Goal: Information Seeking & Learning: Learn about a topic

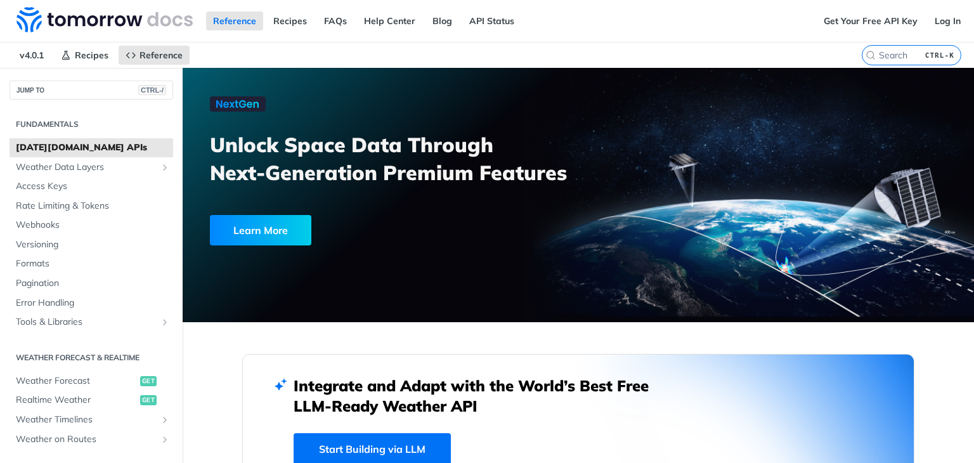
scroll to position [63, 0]
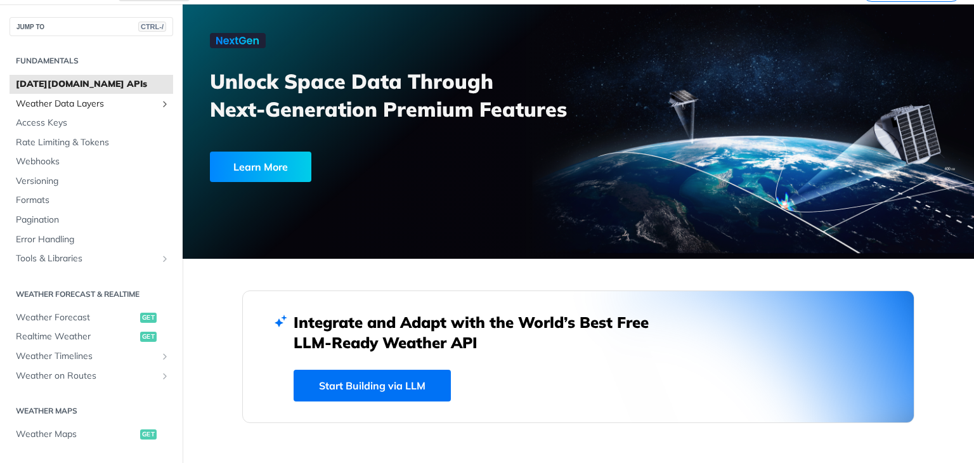
click at [56, 102] on span "Weather Data Layers" at bounding box center [86, 104] width 141 height 13
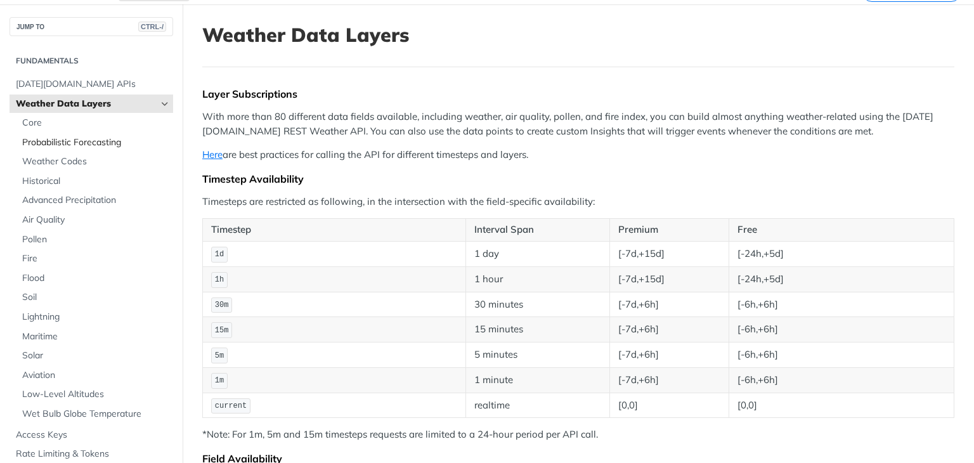
click at [56, 133] on link "Probabilistic Forecasting" at bounding box center [94, 142] width 157 height 19
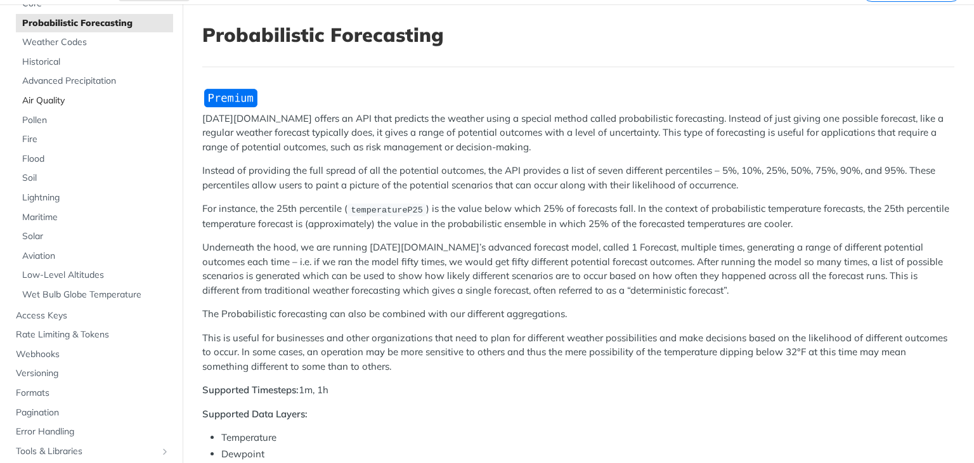
scroll to position [127, 0]
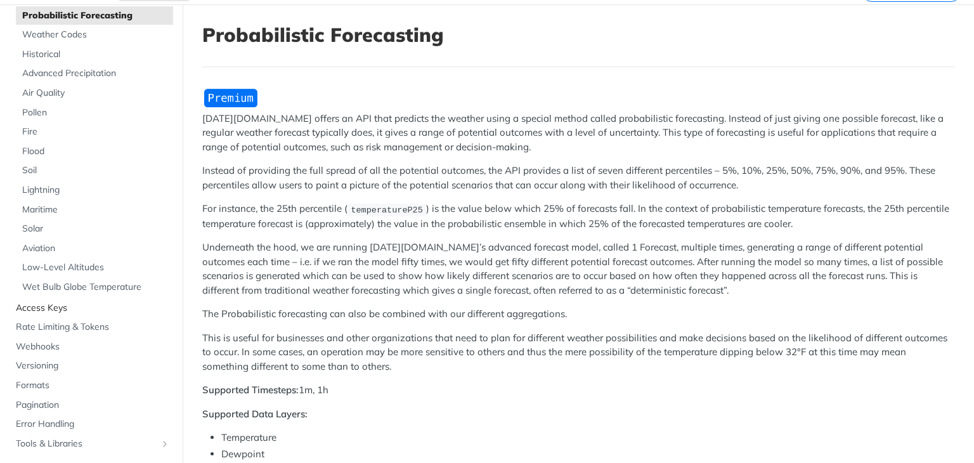
click at [48, 303] on span "Access Keys" at bounding box center [93, 308] width 154 height 13
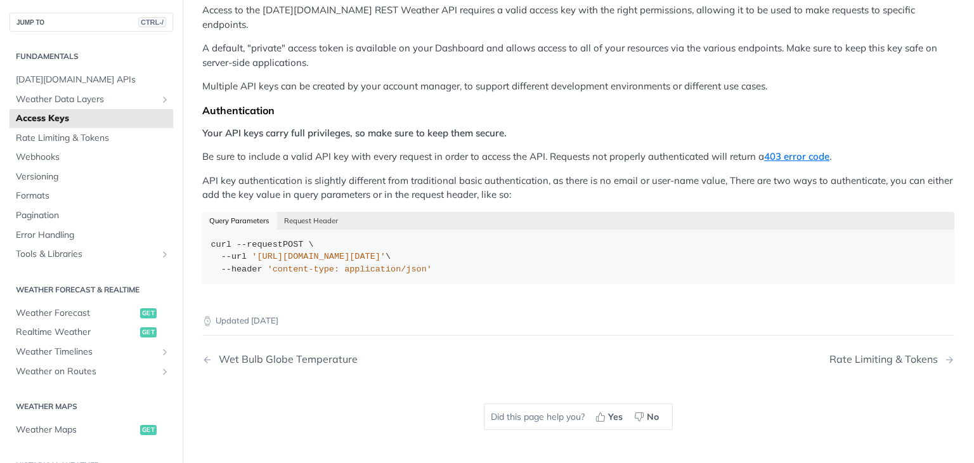
scroll to position [190, 0]
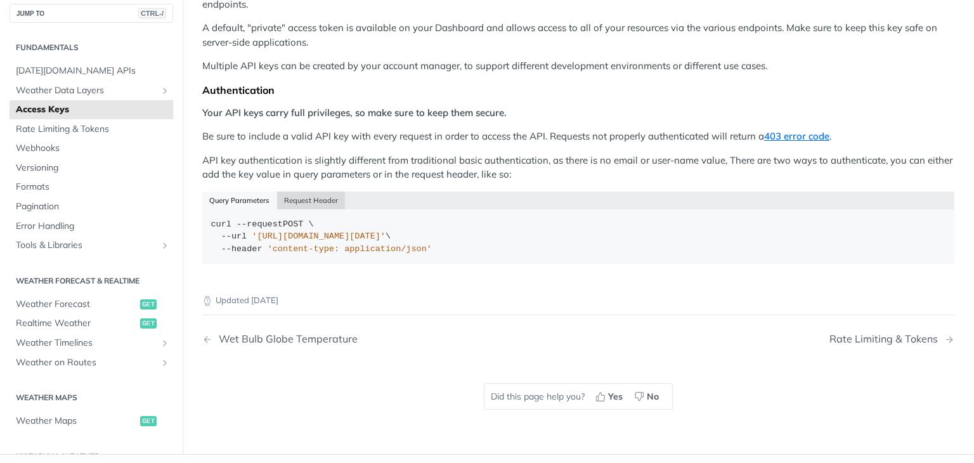
click at [327, 192] on button "Request Header" at bounding box center [311, 201] width 69 height 18
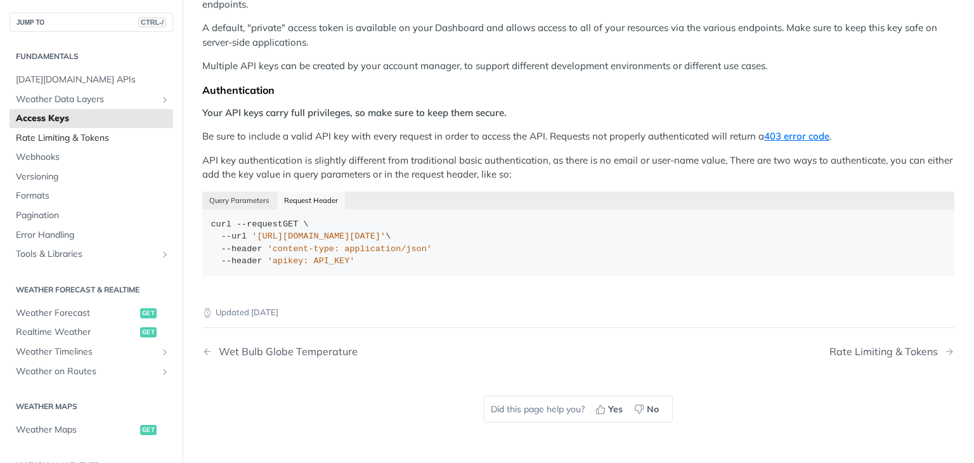
click at [94, 132] on span "Rate Limiting & Tokens" at bounding box center [93, 138] width 154 height 13
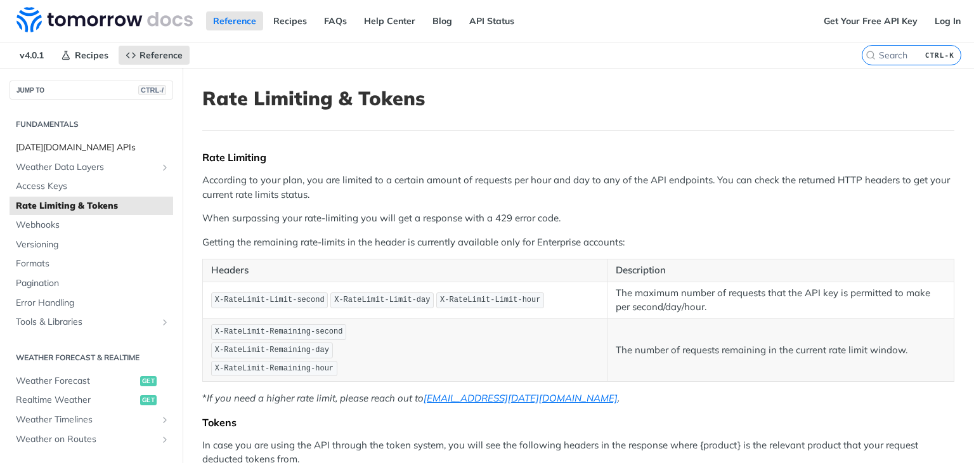
click at [54, 155] on link "[DATE][DOMAIN_NAME] APIs" at bounding box center [92, 147] width 164 height 19
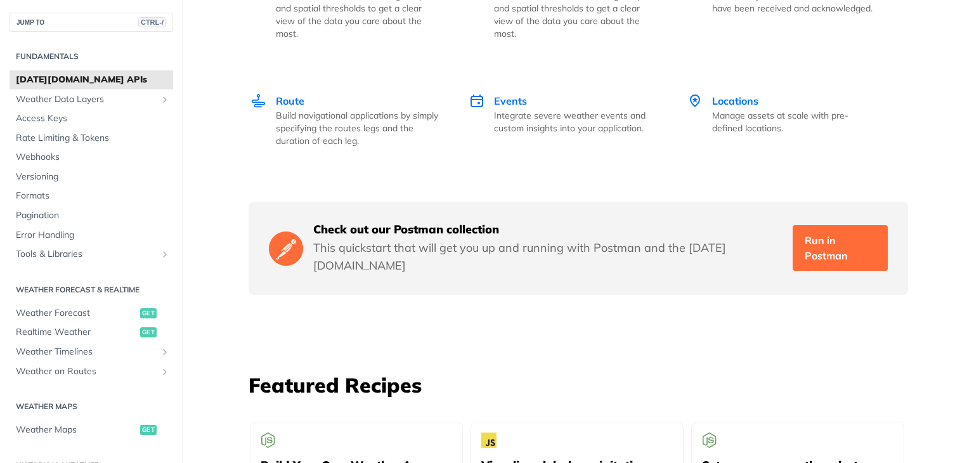
scroll to position [2157, 0]
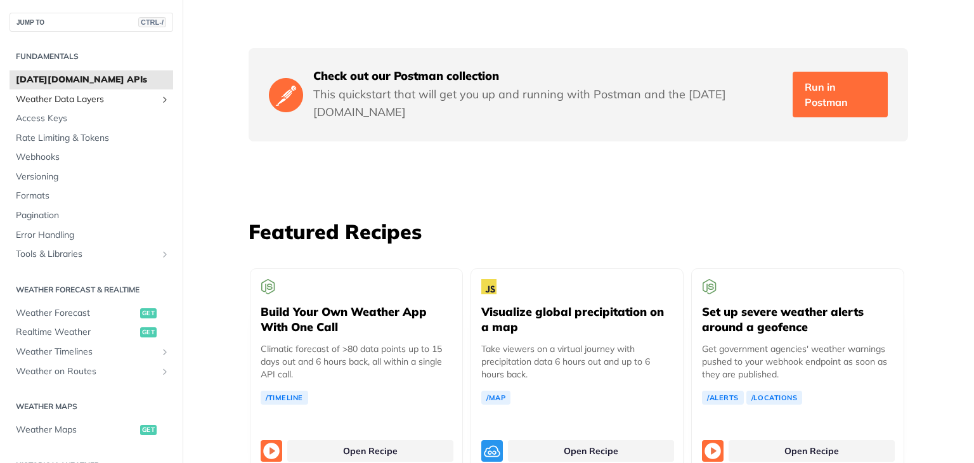
click at [84, 100] on span "Weather Data Layers" at bounding box center [86, 99] width 141 height 13
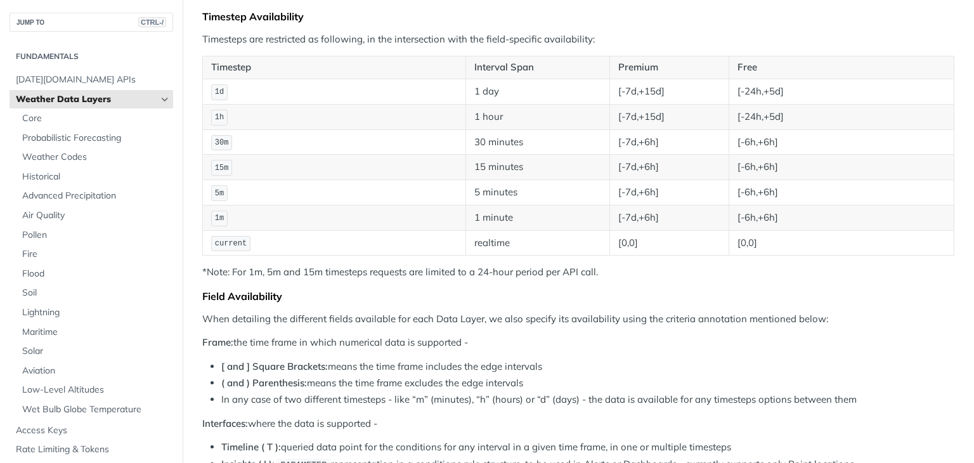
scroll to position [254, 0]
